Goal: Navigation & Orientation: Go to known website

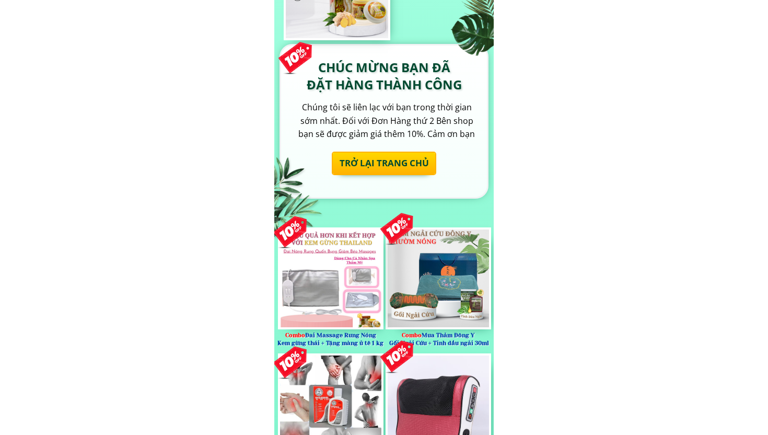
scroll to position [239, 0]
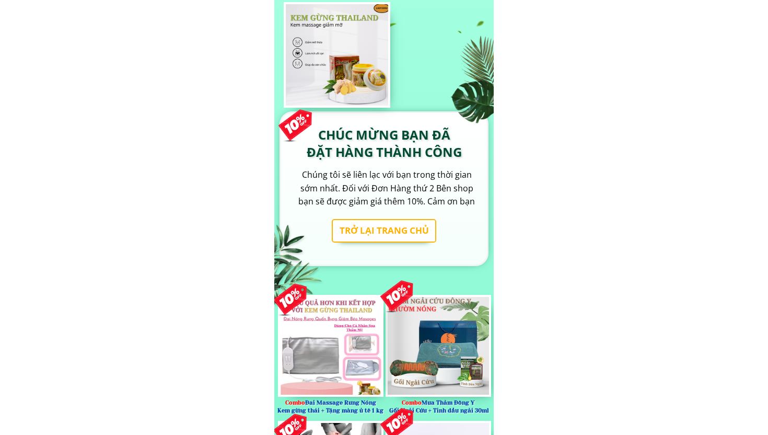
click at [392, 230] on h1 "TRỞ LẠI TRANG CHỦ" at bounding box center [384, 230] width 107 height 22
